Goal: Task Accomplishment & Management: Manage account settings

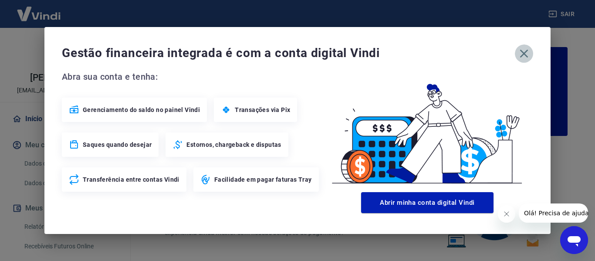
click at [527, 54] on icon "button" at bounding box center [524, 54] width 14 height 14
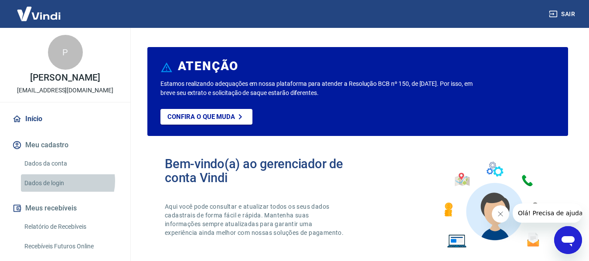
click at [61, 190] on link "Dados de login" at bounding box center [70, 183] width 99 height 18
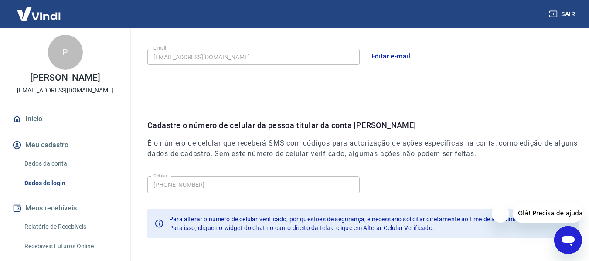
scroll to position [297, 0]
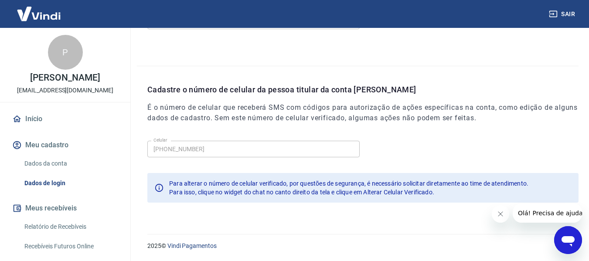
click at [497, 216] on icon "Fechar mensagem da empresa" at bounding box center [499, 213] width 7 height 7
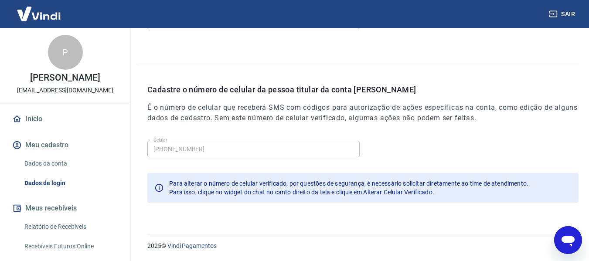
click at [32, 129] on link "Início" at bounding box center [64, 118] width 109 height 19
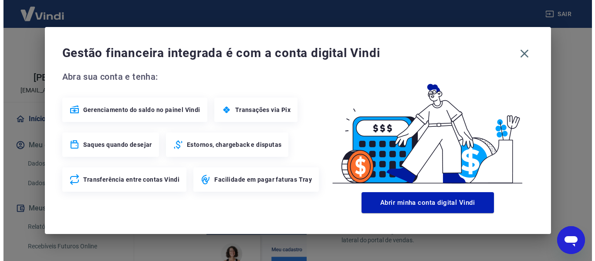
scroll to position [544, 0]
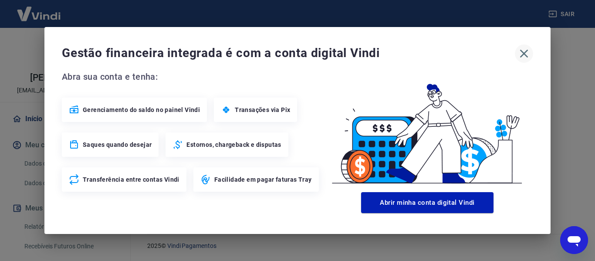
click at [523, 52] on icon "button" at bounding box center [524, 54] width 8 height 8
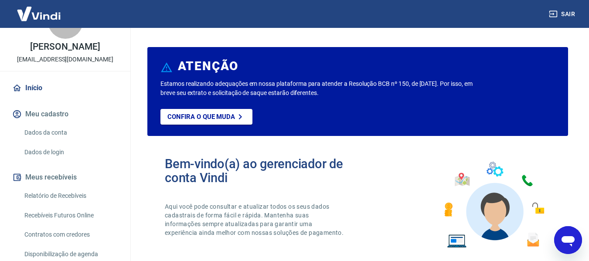
scroll to position [87, 0]
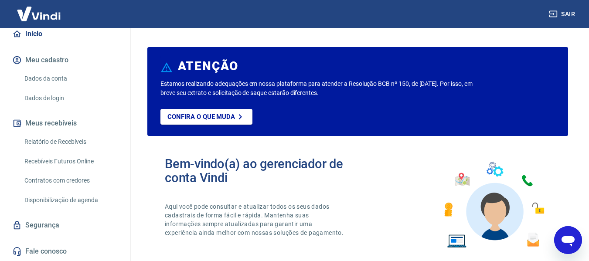
click at [54, 147] on link "Relatório de Recebíveis" at bounding box center [70, 142] width 99 height 18
